Goal: Find specific page/section: Find specific page/section

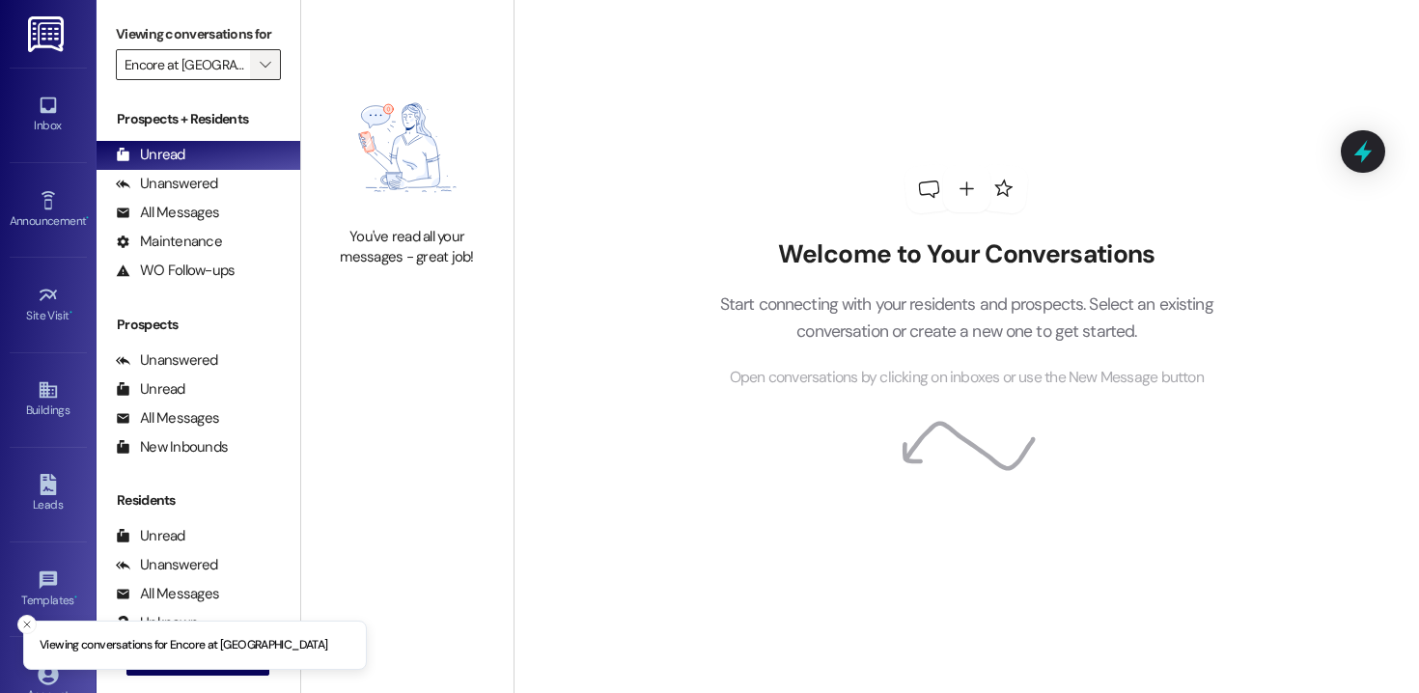
click at [260, 72] on icon "" at bounding box center [265, 64] width 11 height 15
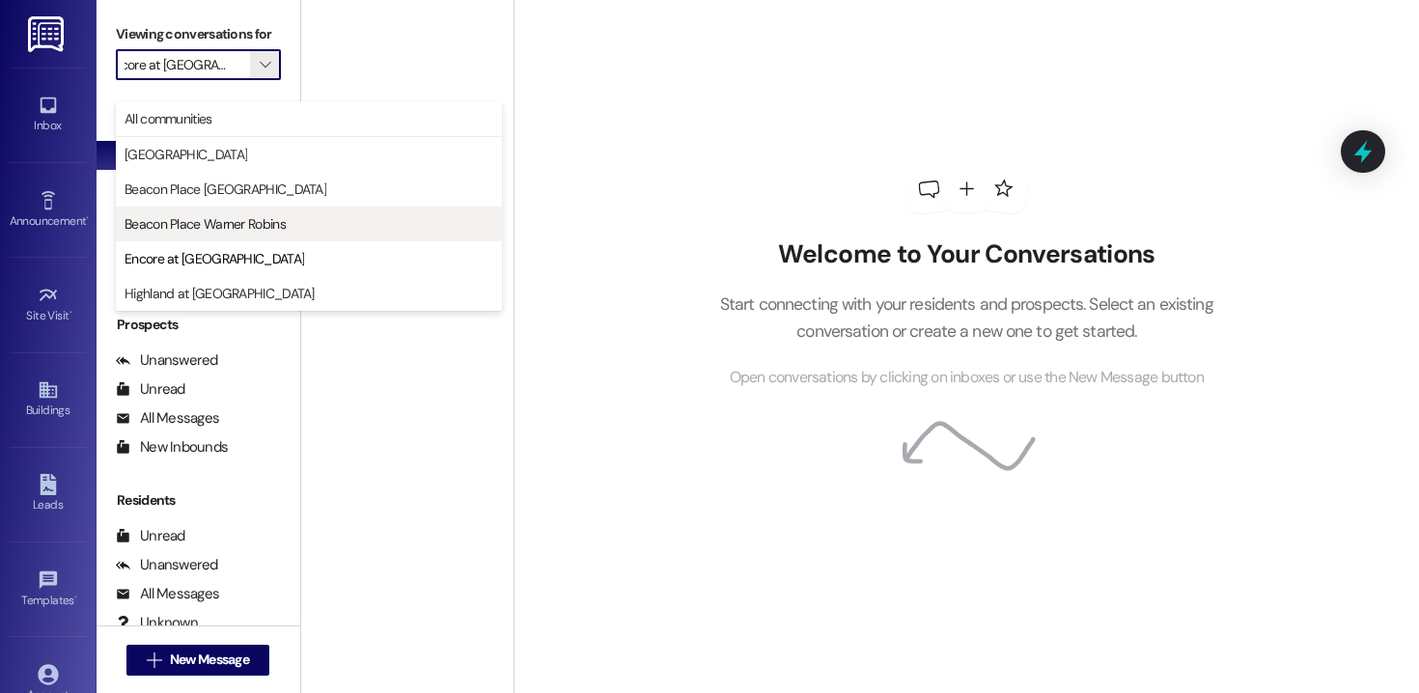
click at [297, 226] on span "Beacon Place Warner Robins" at bounding box center [309, 223] width 369 height 19
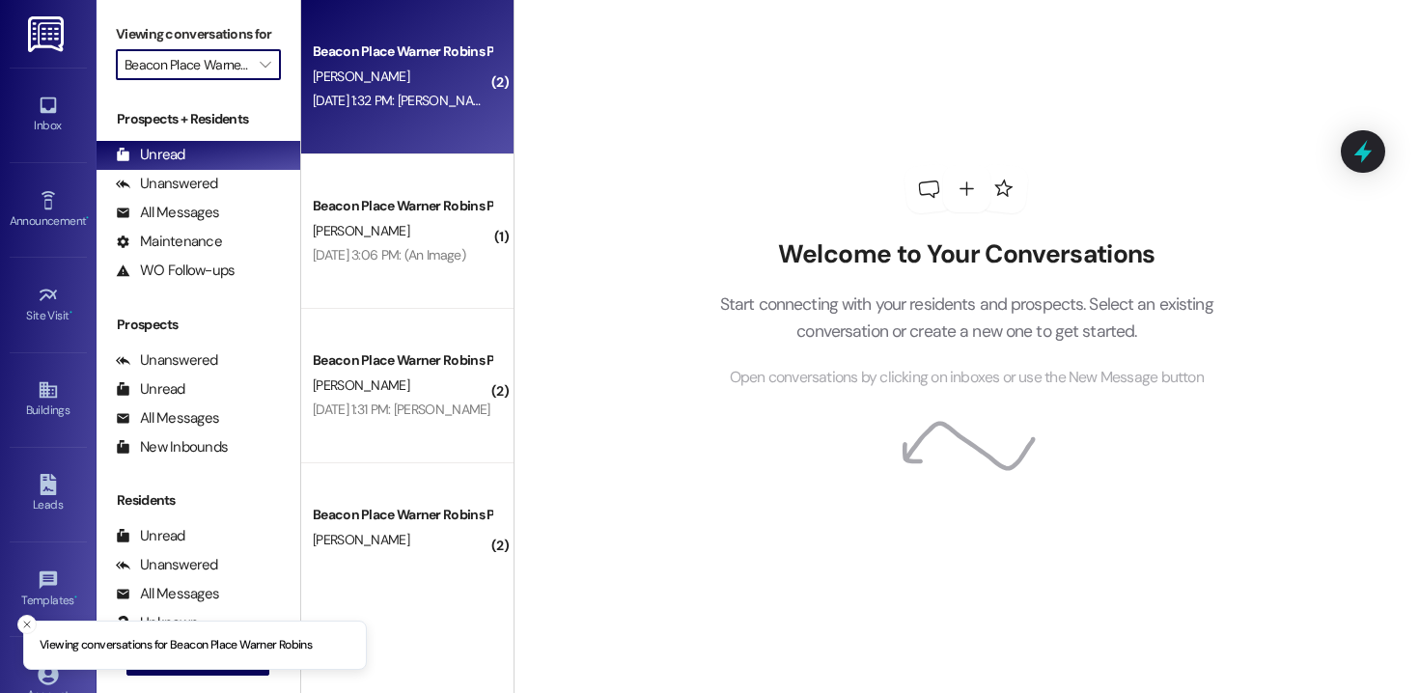
click at [328, 113] on div "[DATE] 1:32 PM: [PERSON_NAME][DATE] 1:32 PM: [PERSON_NAME]" at bounding box center [402, 101] width 182 height 24
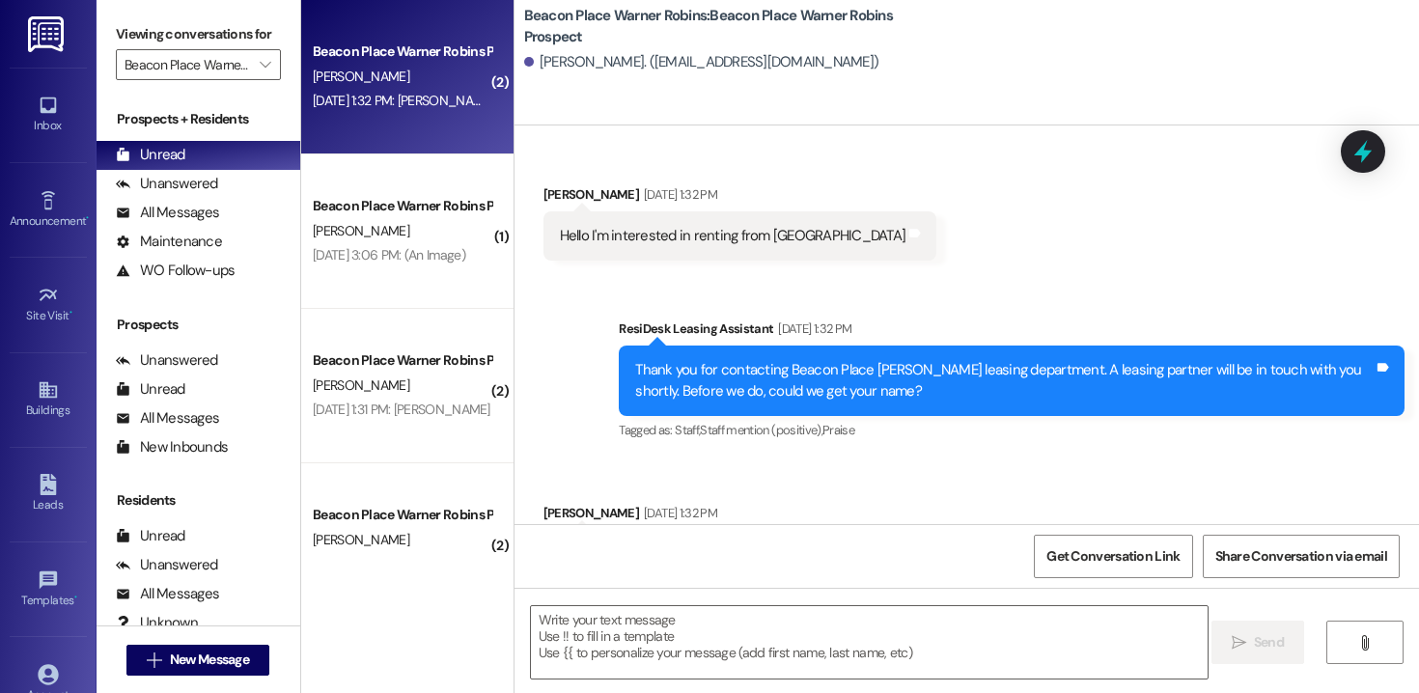
scroll to position [98, 0]
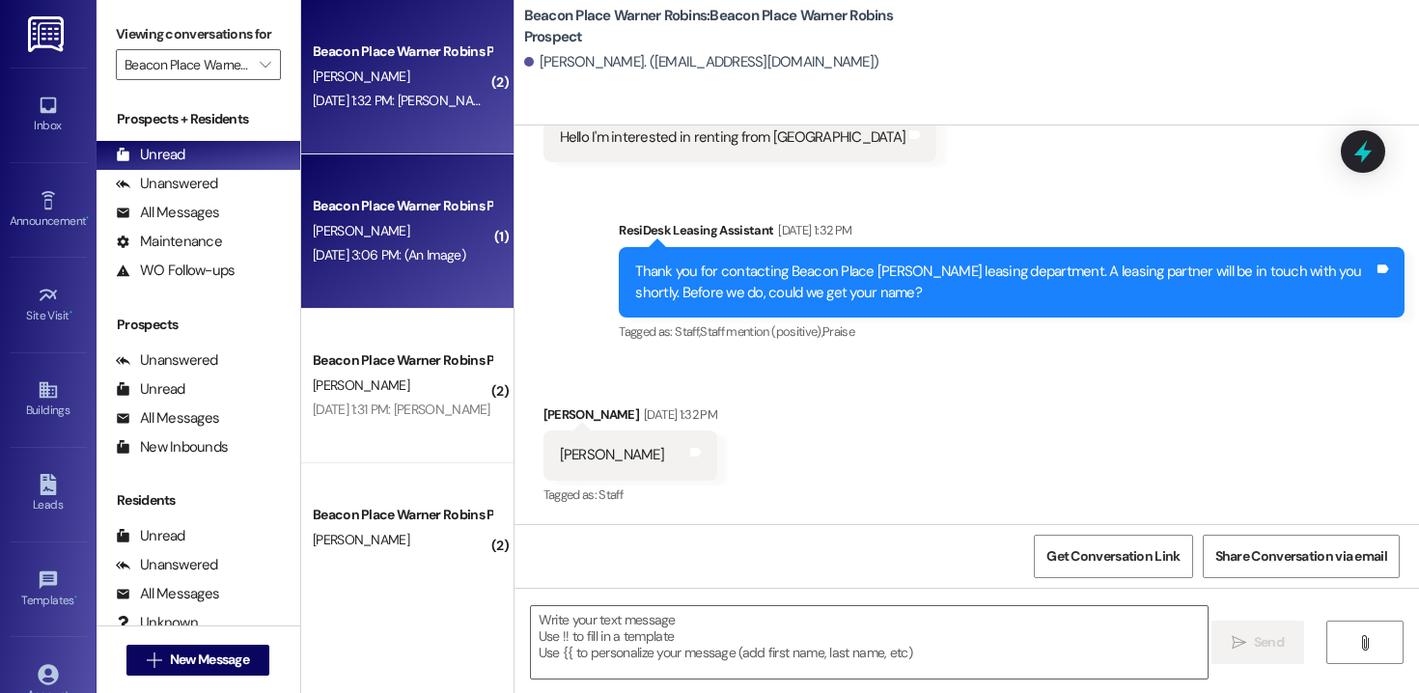
click at [409, 213] on div "Beacon Place Warner Robins Prospect" at bounding box center [402, 206] width 179 height 20
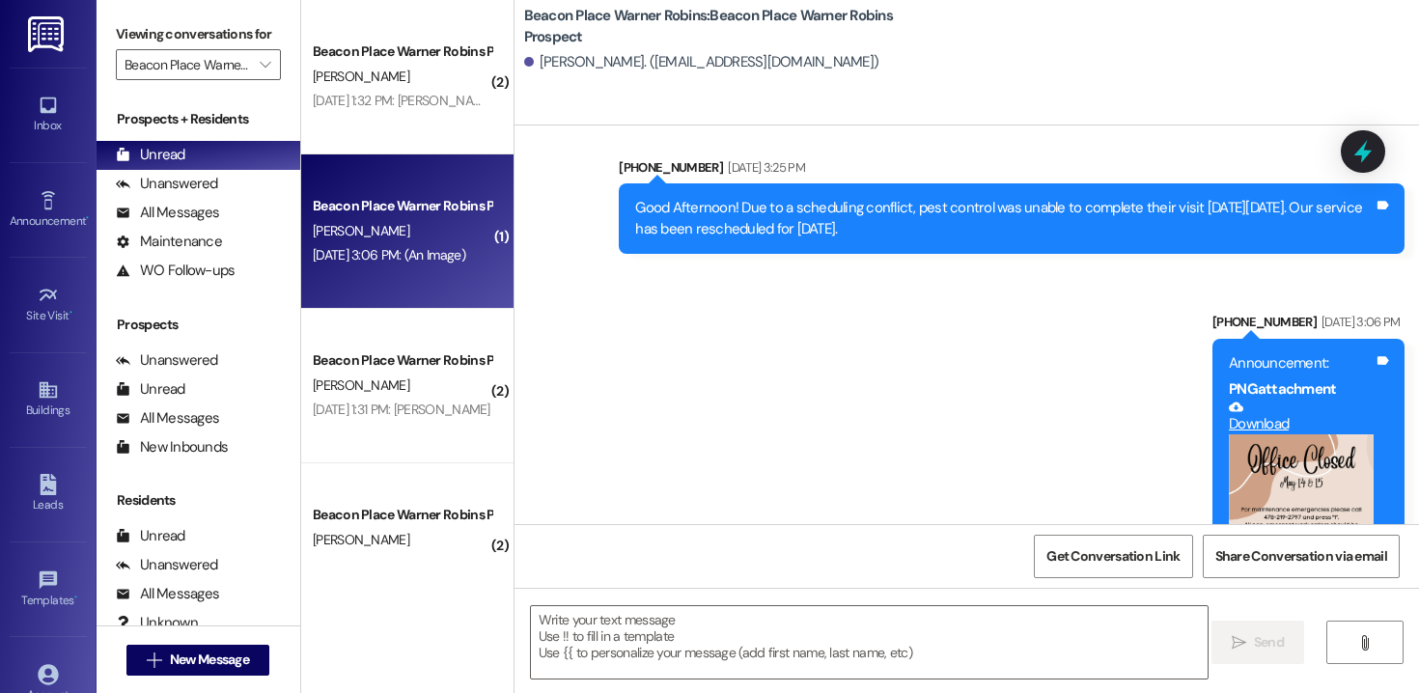
scroll to position [8181, 0]
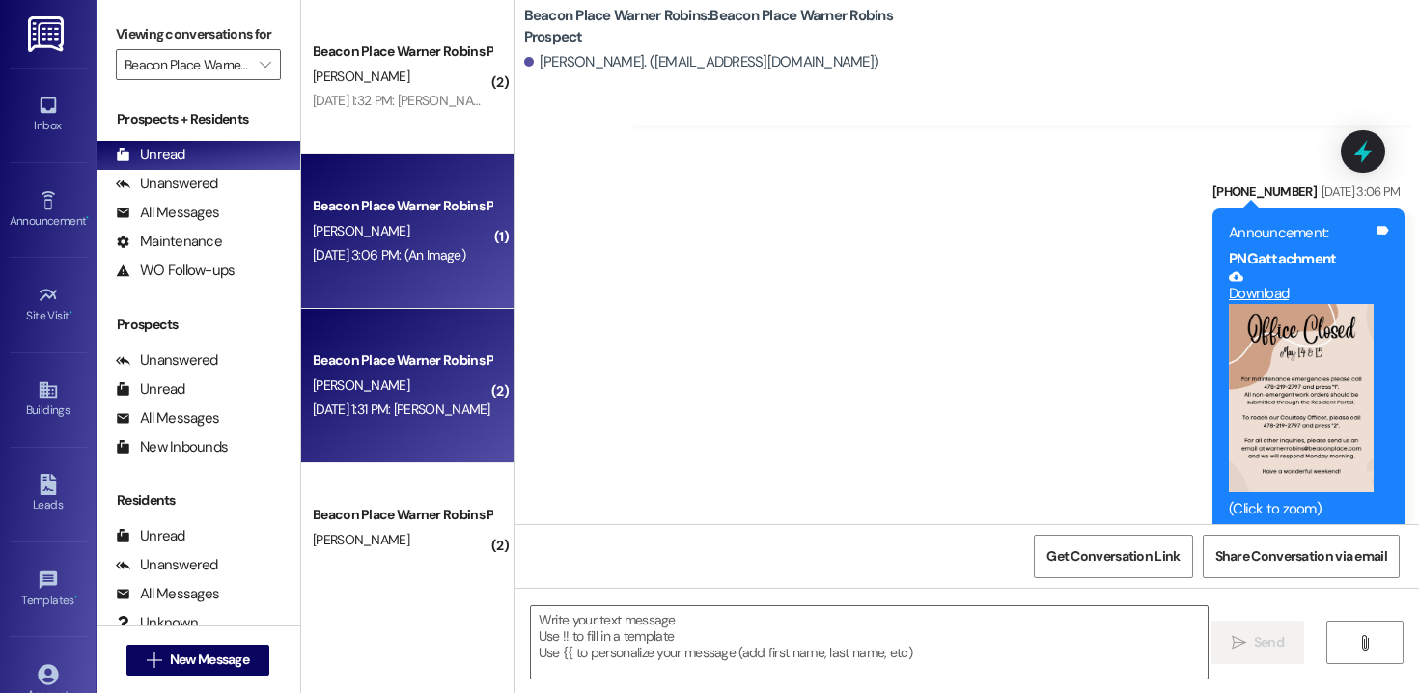
click at [338, 451] on div "Beacon Place Warner Robins Prospect [PERSON_NAME] [DATE] 1:31 PM: [PERSON_NAME]…" at bounding box center [407, 386] width 212 height 154
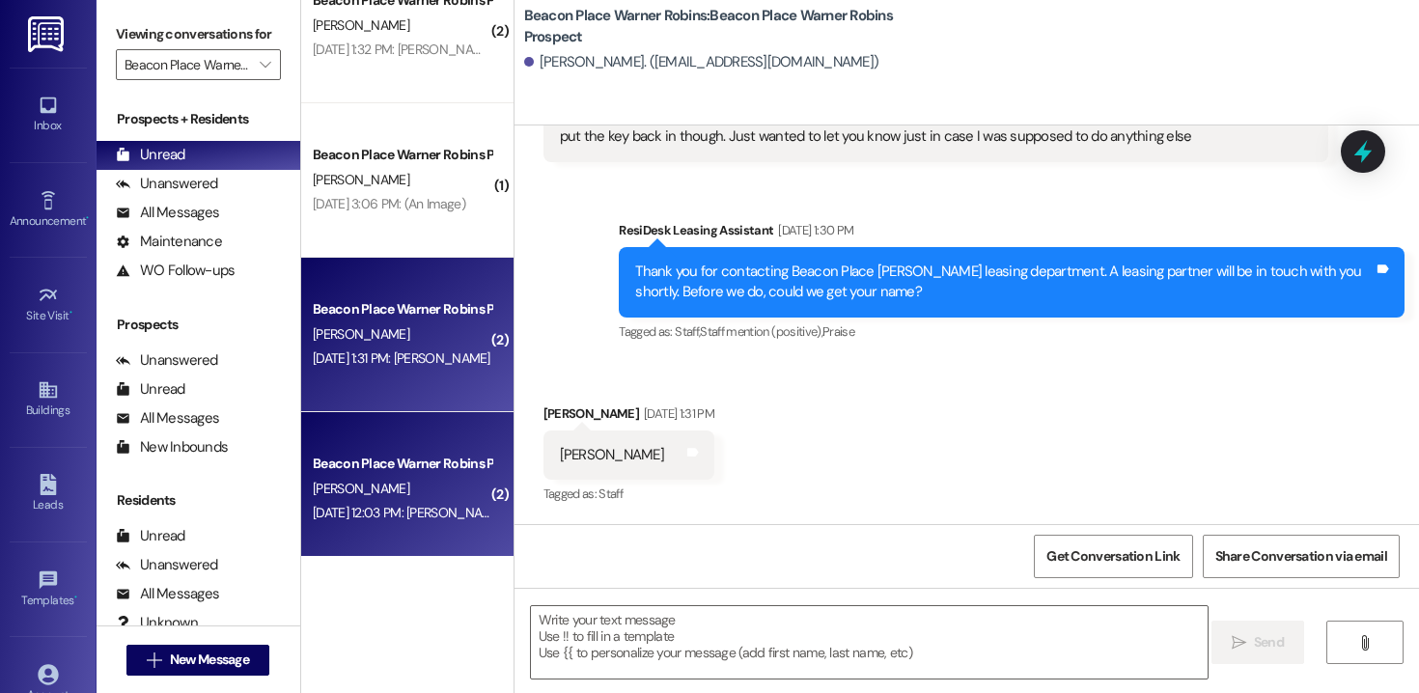
scroll to position [0, 0]
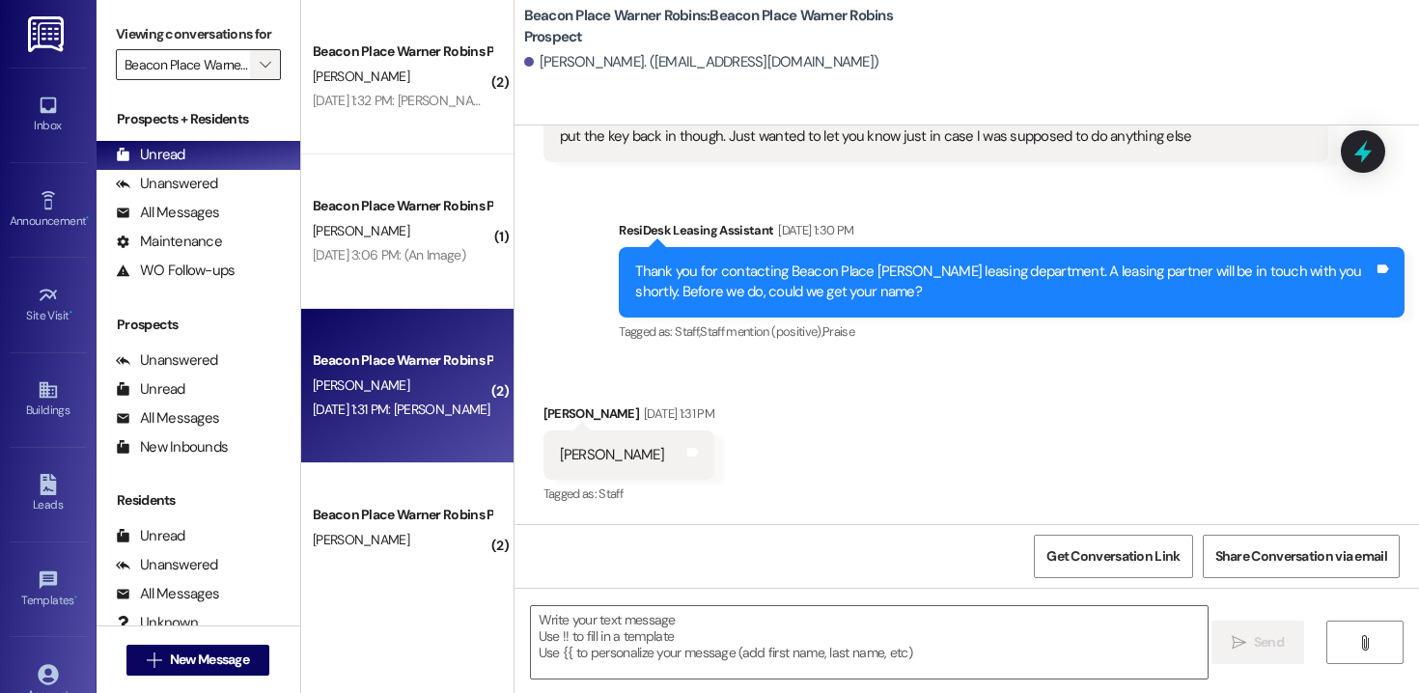
click at [256, 80] on span "" at bounding box center [265, 64] width 18 height 31
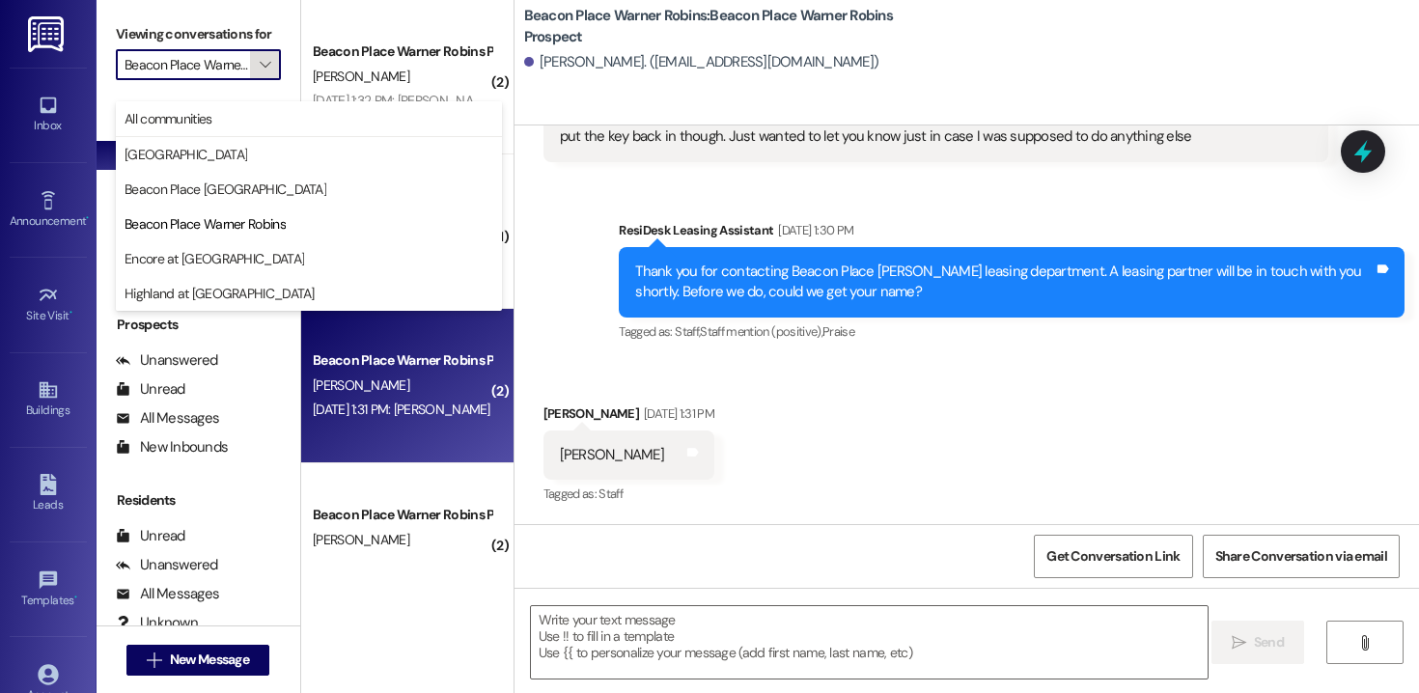
scroll to position [0, 46]
click at [201, 259] on span "Encore at [GEOGRAPHIC_DATA]" at bounding box center [215, 258] width 180 height 19
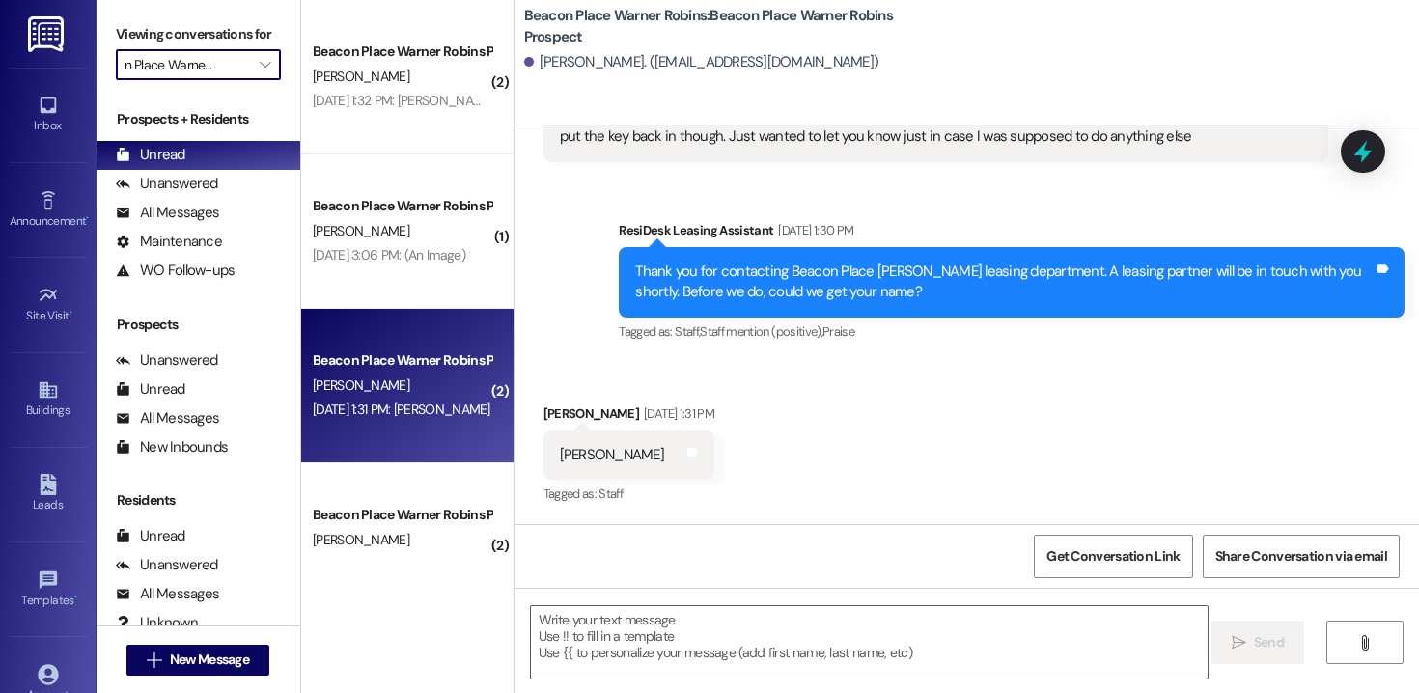
type input "Encore at [GEOGRAPHIC_DATA]"
